Goal: Information Seeking & Learning: Learn about a topic

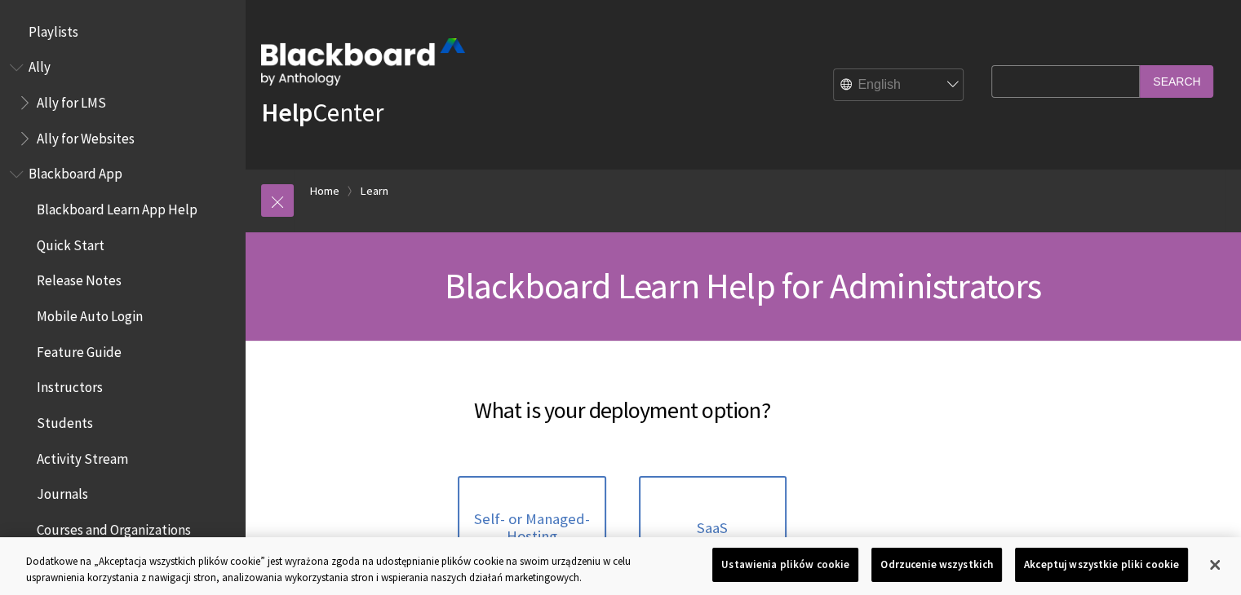
scroll to position [1697, 0]
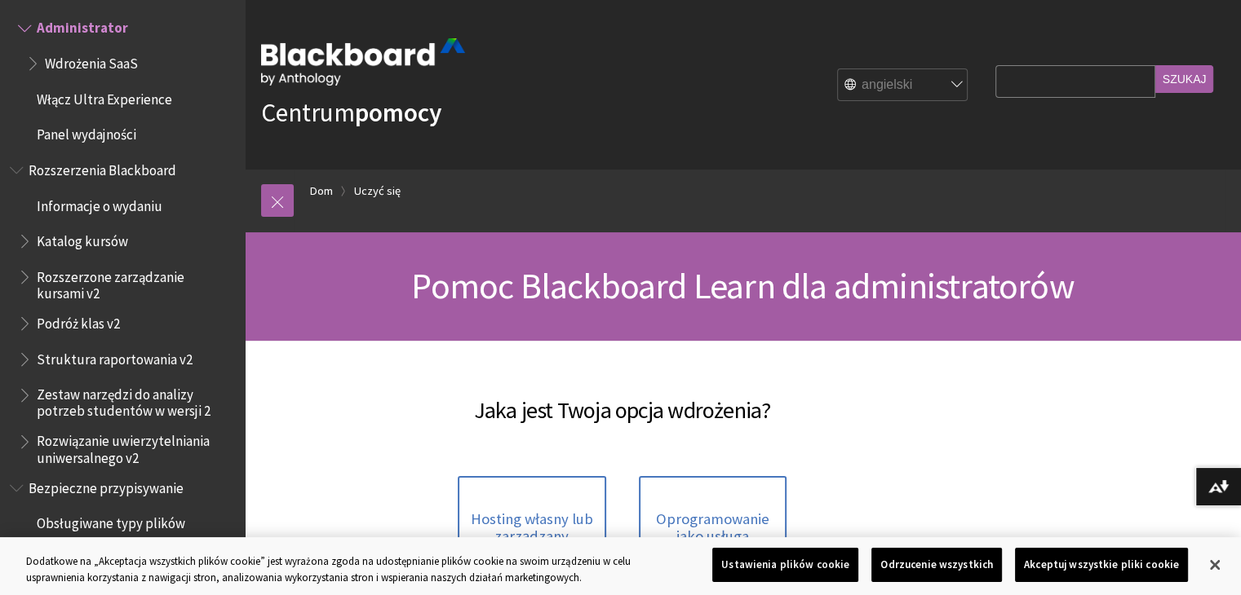
click at [953, 82] on select "angielski عربية Kataloński Cymraeg Niemiecki hiszpański Suomi francuski עברית W…" at bounding box center [903, 85] width 131 height 33
select select "/pt-br/Learn/Administrator"
click at [993, 414] on div "Jaka jest Twoja opcja wdrożenia? Hosting własny lub zarządzany Oprogramowanie j…" at bounding box center [622, 567] width 754 height 452
